Goal: Task Accomplishment & Management: Manage account settings

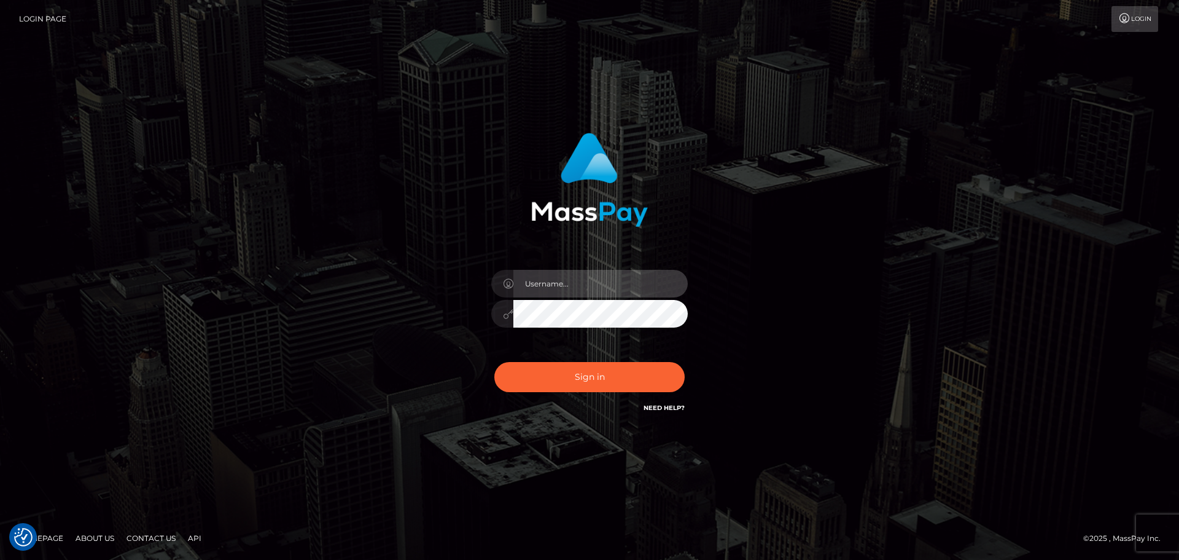
type input "[DOMAIN_NAME]"
click at [440, 83] on div "[DOMAIN_NAME]" at bounding box center [589, 279] width 1179 height 497
click at [450, 66] on div "[DOMAIN_NAME]" at bounding box center [589, 279] width 1179 height 497
click at [383, 51] on div "[DOMAIN_NAME]" at bounding box center [589, 279] width 1179 height 497
click at [336, 48] on div "[DOMAIN_NAME]" at bounding box center [589, 279] width 1179 height 497
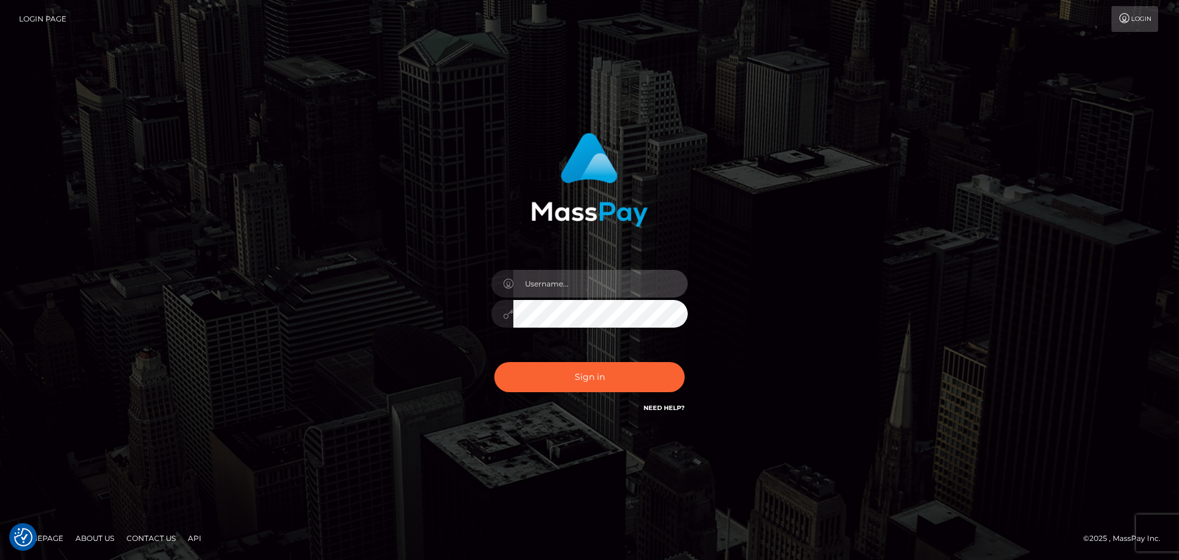
type input "[DOMAIN_NAME]"
click at [423, 143] on div "[DOMAIN_NAME]" at bounding box center [590, 279] width 341 height 313
click at [408, 141] on div "[DOMAIN_NAME] Sign in" at bounding box center [590, 279] width 700 height 313
click at [393, 184] on div "[DOMAIN_NAME] Sign in" at bounding box center [590, 279] width 700 height 313
click at [403, 289] on div "[DOMAIN_NAME] Sign in" at bounding box center [590, 279] width 700 height 313
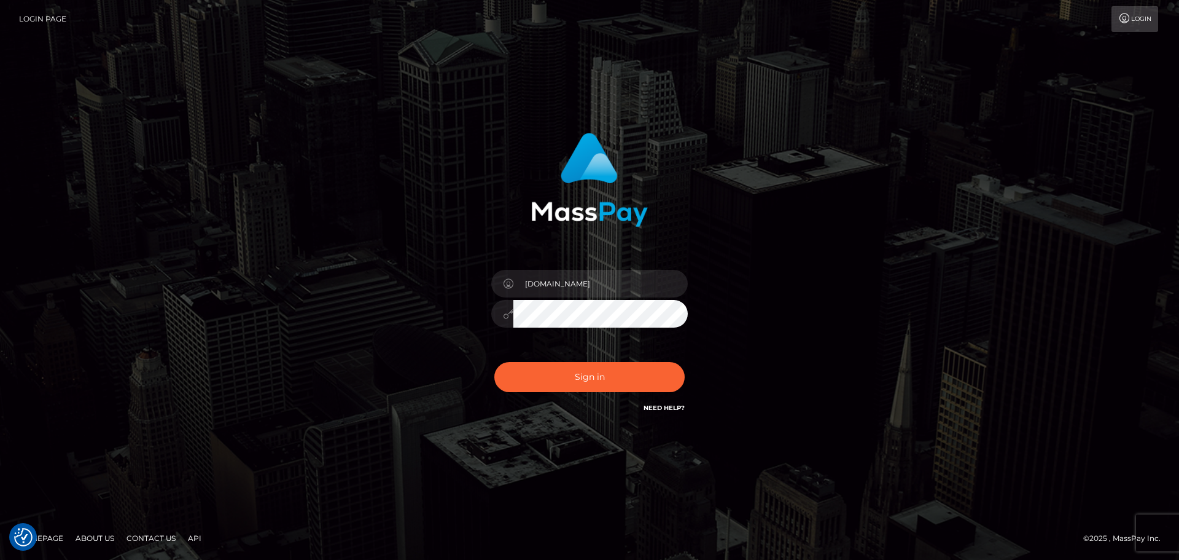
click at [495, 168] on div at bounding box center [590, 174] width 322 height 103
click at [501, 169] on div at bounding box center [590, 174] width 322 height 103
